Goal: Task Accomplishment & Management: Manage account settings

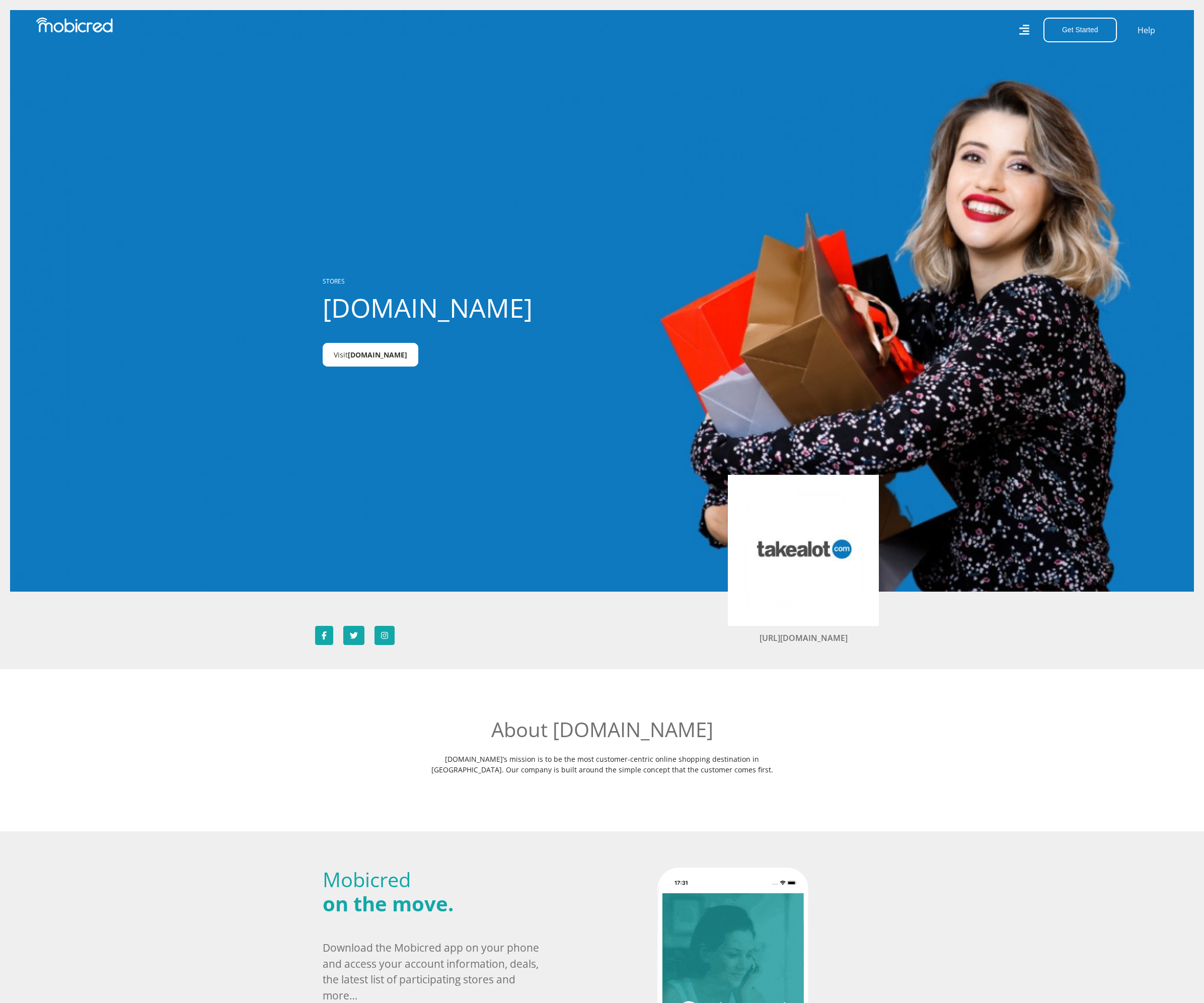
click at [390, 350] on span "Takealot.credit" at bounding box center [378, 354] width 60 height 9
click at [1024, 31] on icon at bounding box center [1024, 30] width 11 height 11
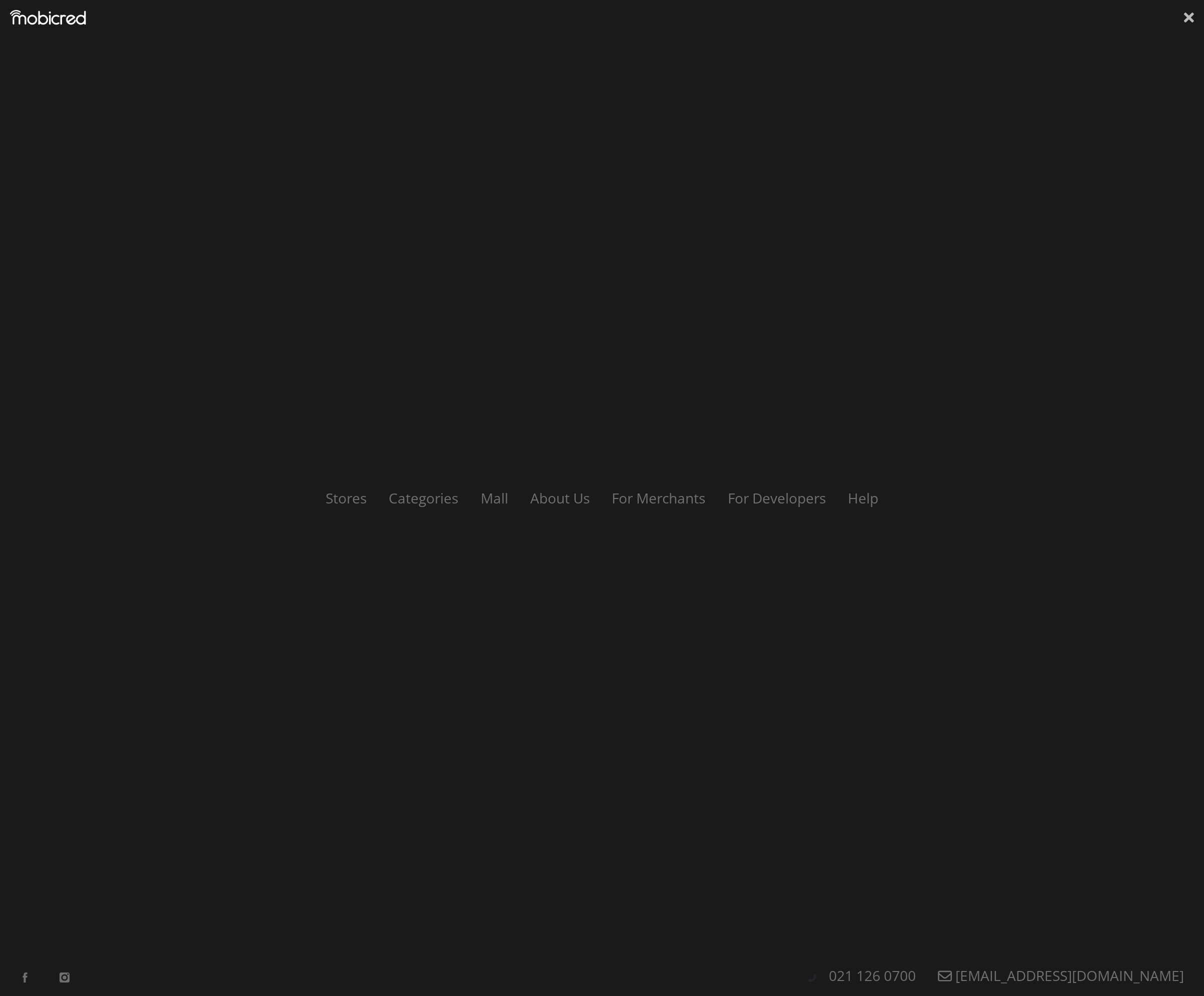
click at [1190, 21] on icon at bounding box center [1189, 17] width 10 height 15
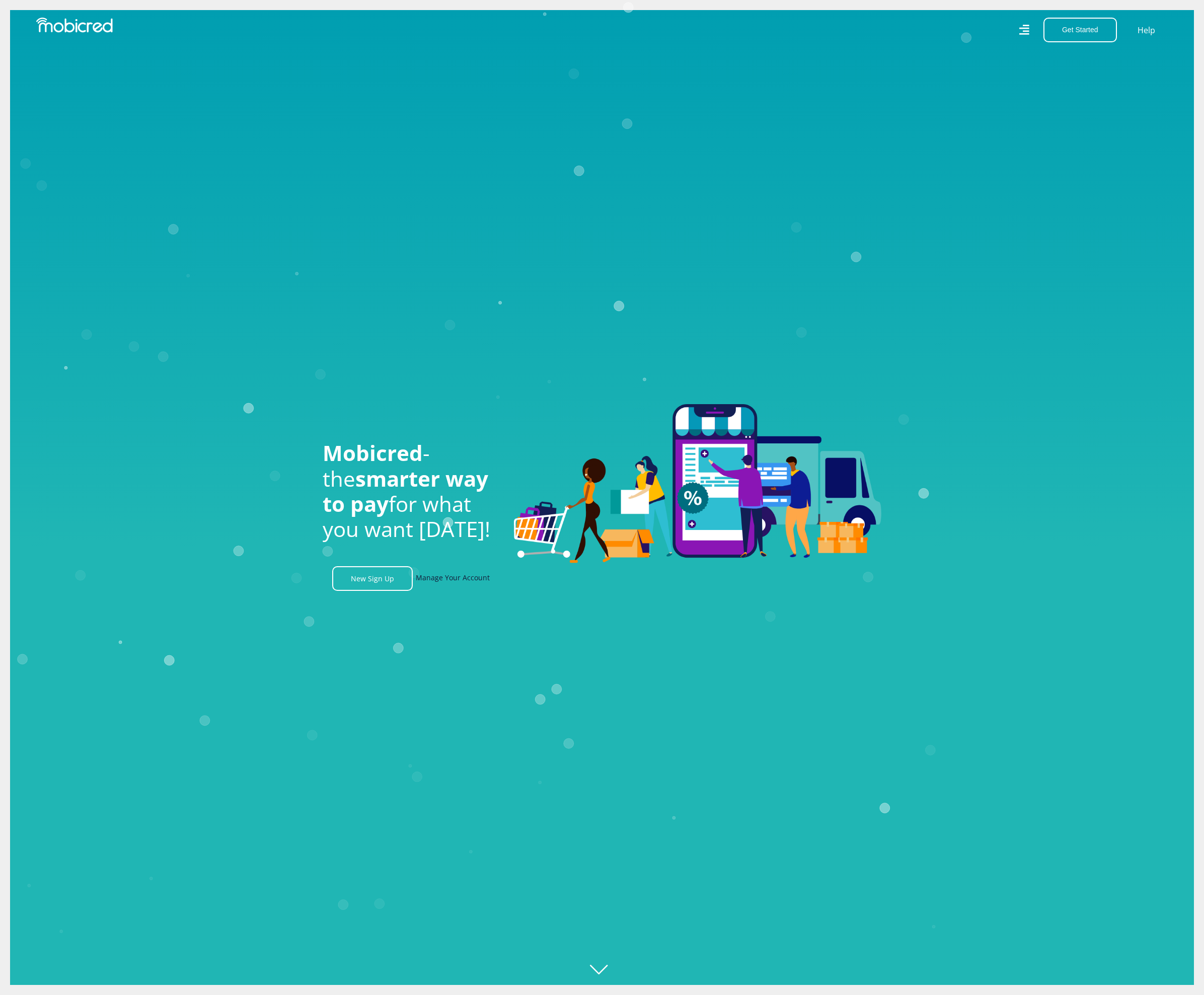
click at [455, 580] on link "Manage Your Account" at bounding box center [452, 578] width 74 height 24
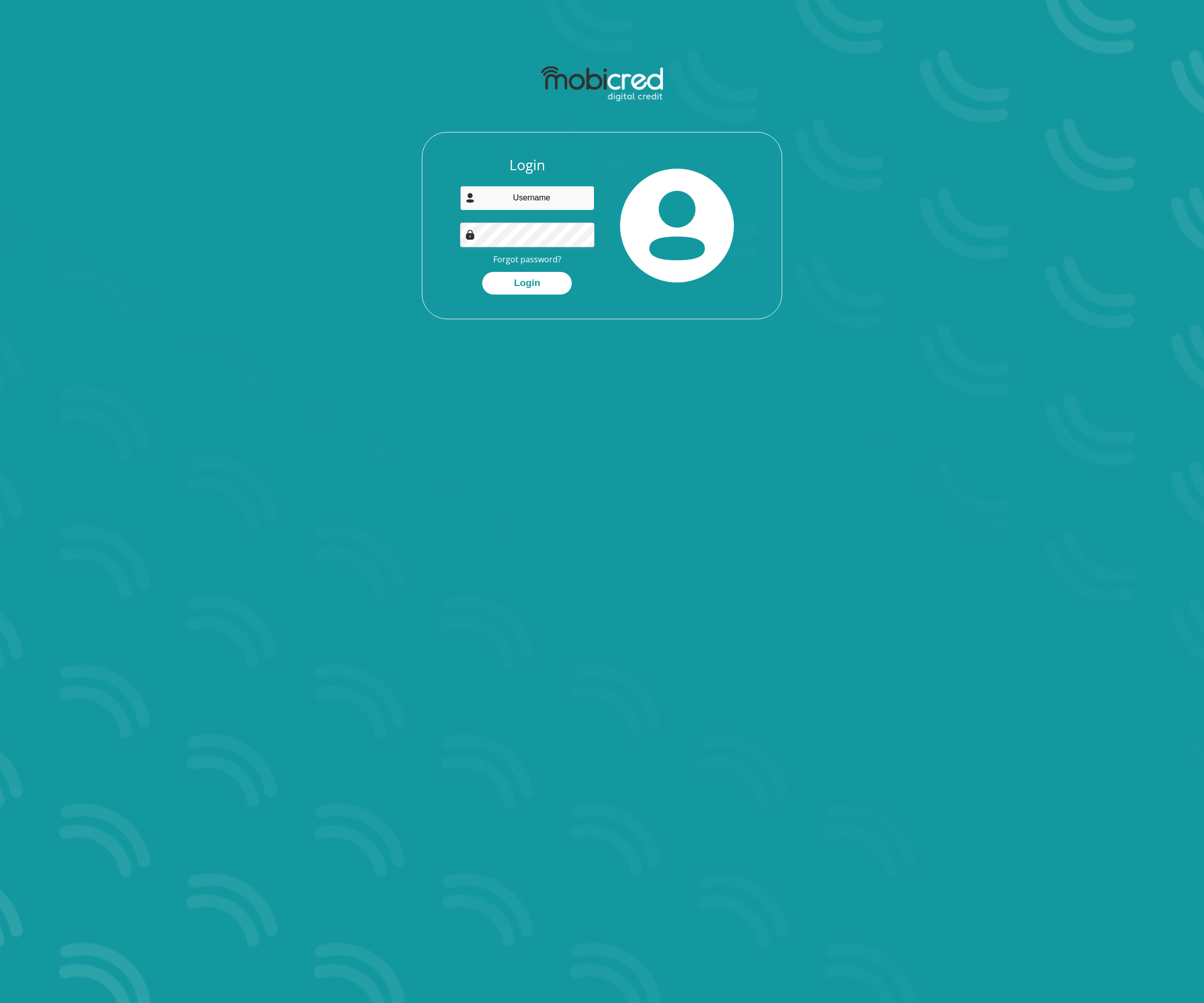
click at [524, 198] on input "email" at bounding box center [528, 198] width 135 height 24
type input "designbyedwin@gmail.com"
click at [483, 272] on button "Login" at bounding box center [527, 283] width 90 height 22
